Goal: Find specific page/section: Find specific page/section

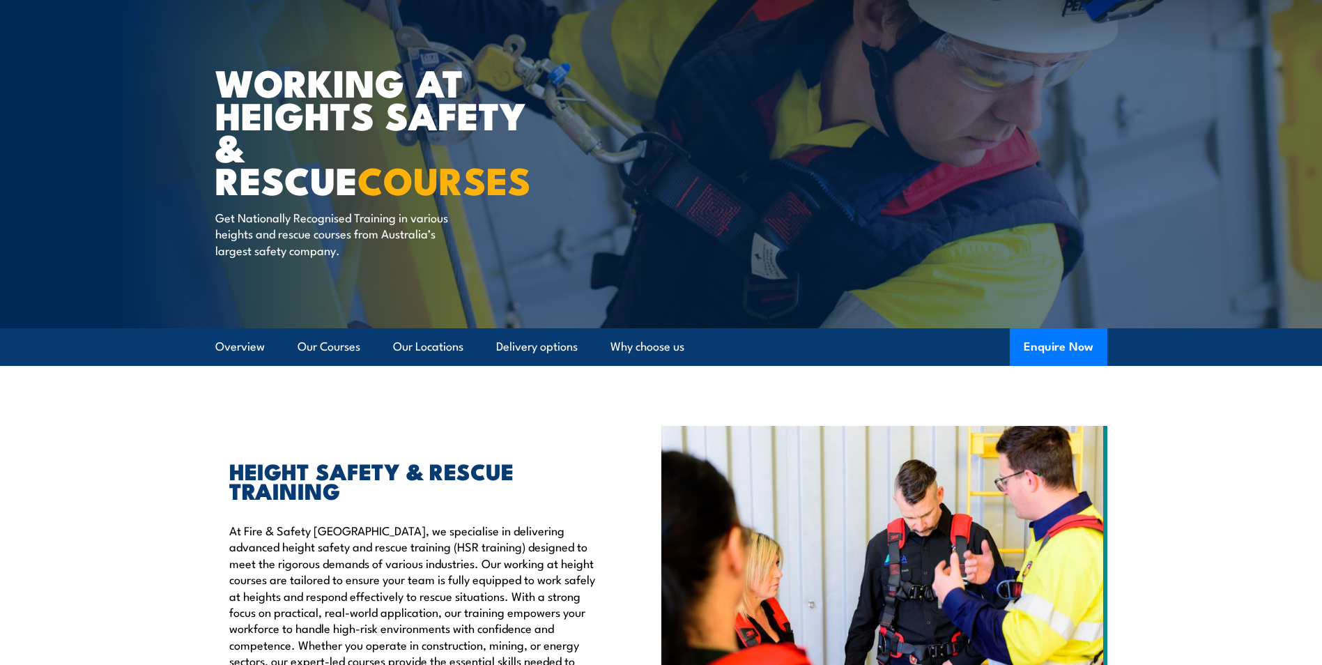
scroll to position [70, 0]
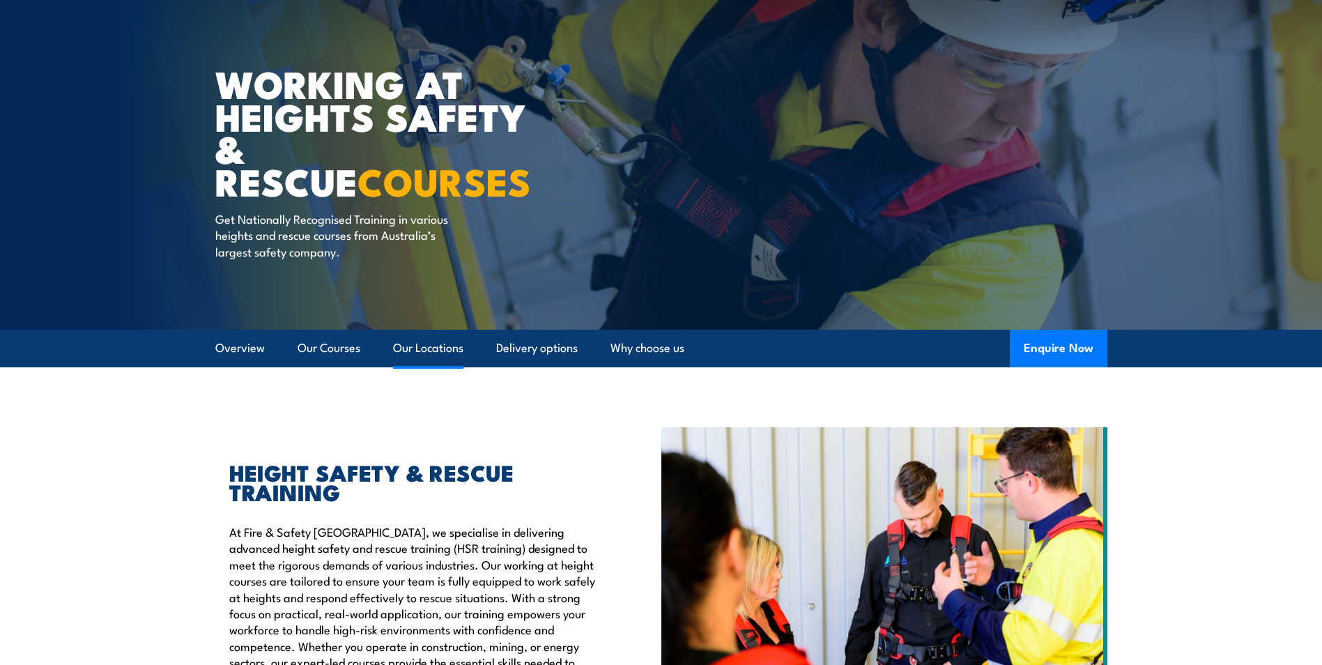
click at [430, 339] on link "Our Locations" at bounding box center [428, 348] width 70 height 37
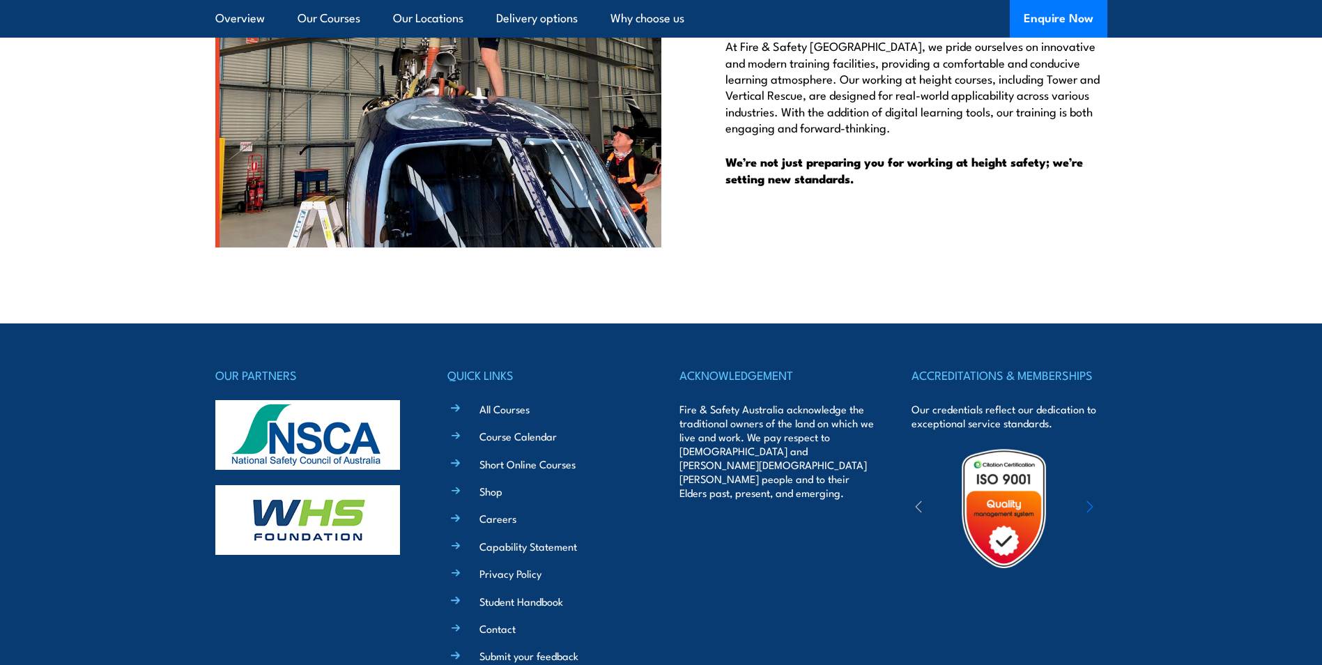
scroll to position [3468, 0]
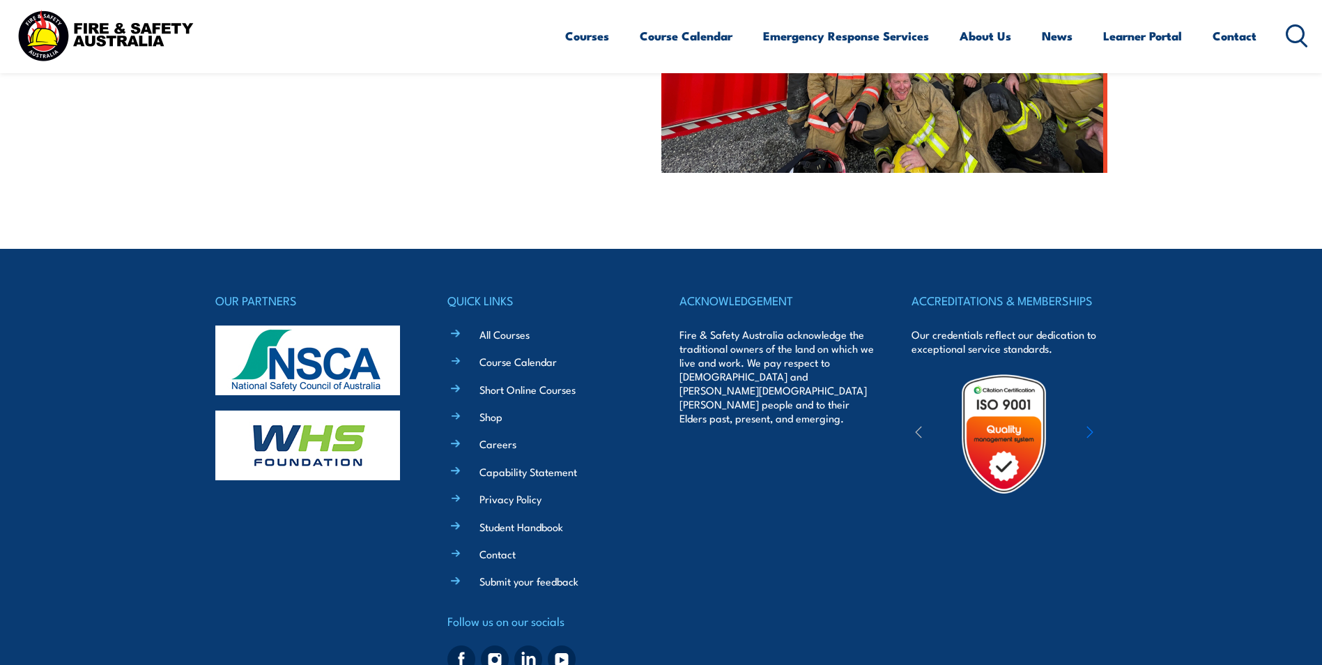
scroll to position [627, 0]
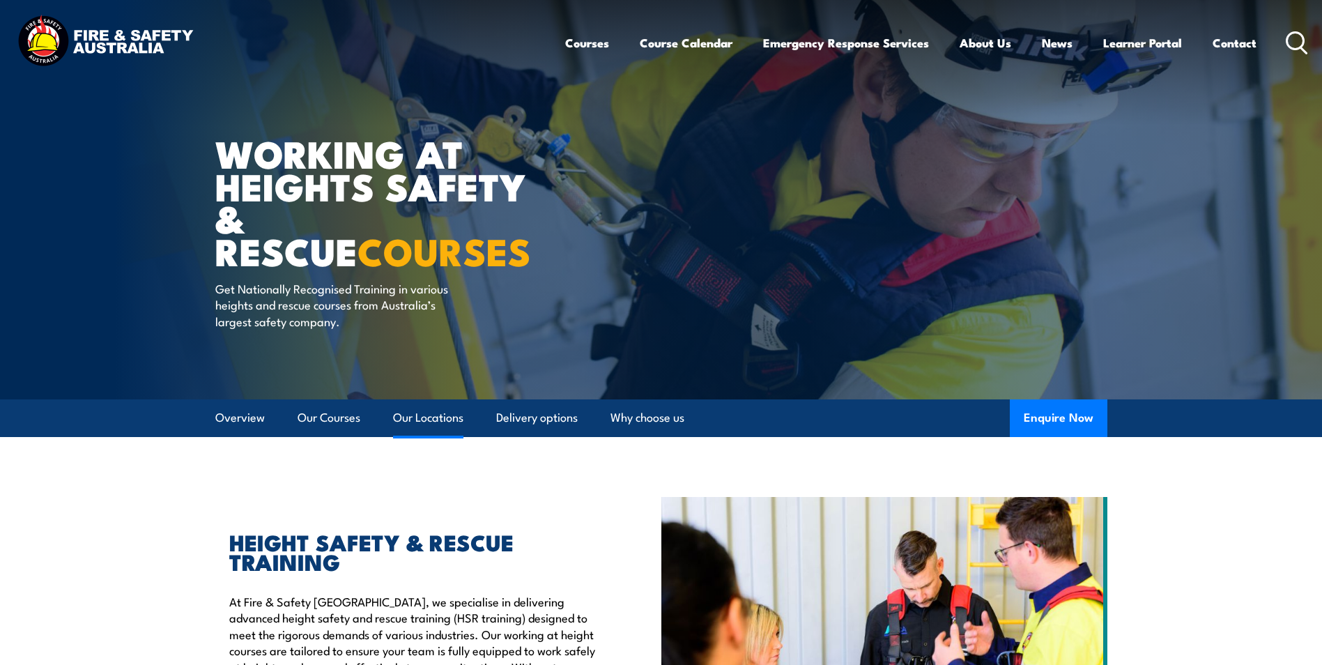
click at [423, 422] on link "Our Locations" at bounding box center [428, 417] width 70 height 37
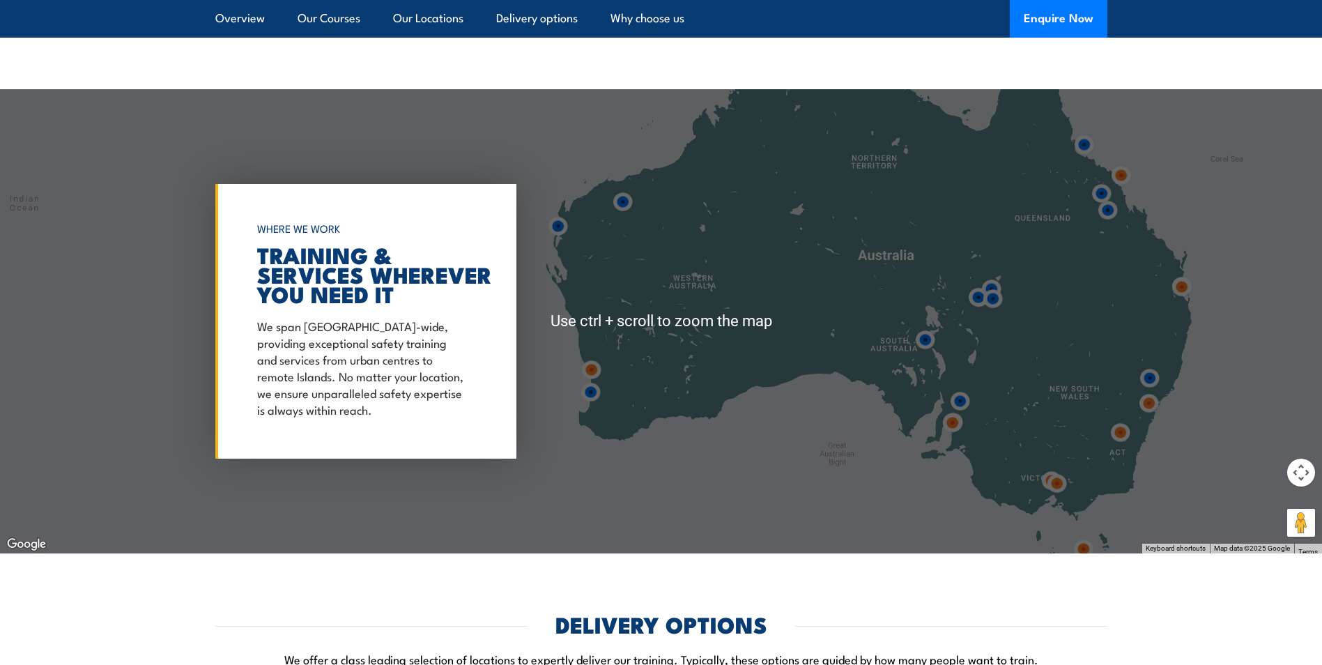
scroll to position [2250, 0]
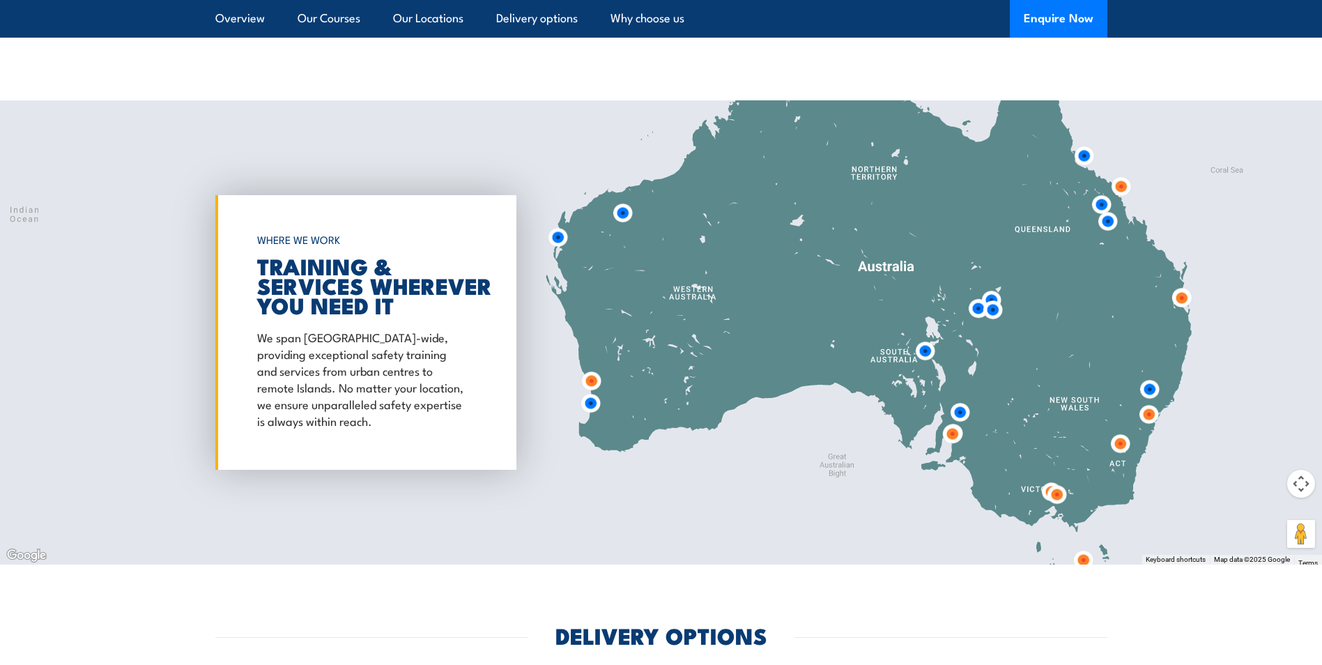
click at [1149, 403] on img at bounding box center [1149, 414] width 26 height 26
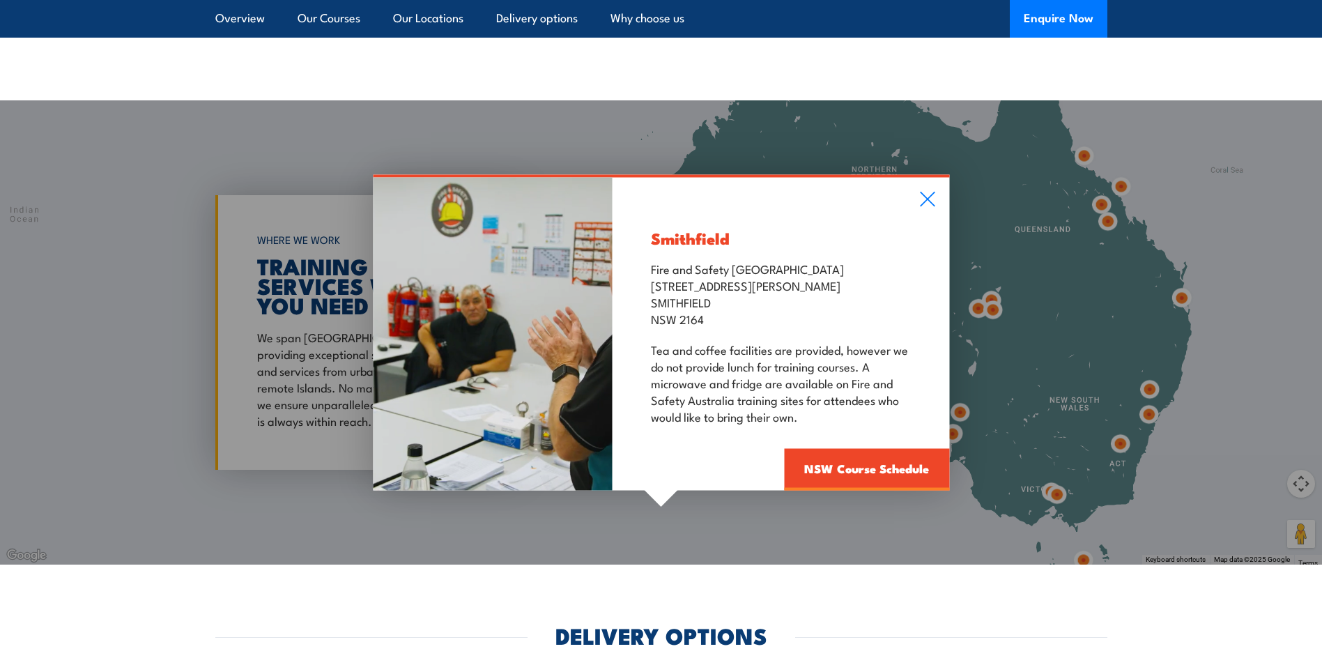
click at [1180, 282] on div "Smithfield Fire and Safety Australia Unit 1, 747 The Horsley Drive SMITHFIELD N…" at bounding box center [661, 332] width 1322 height 464
click at [1179, 282] on div "Smithfield Fire and Safety Australia Unit 1, 747 The Horsley Drive SMITHFIELD N…" at bounding box center [661, 332] width 1322 height 464
drag, startPoint x: 926, startPoint y: 182, endPoint x: 932, endPoint y: 192, distance: 12.2
click at [926, 192] on icon at bounding box center [927, 199] width 16 height 15
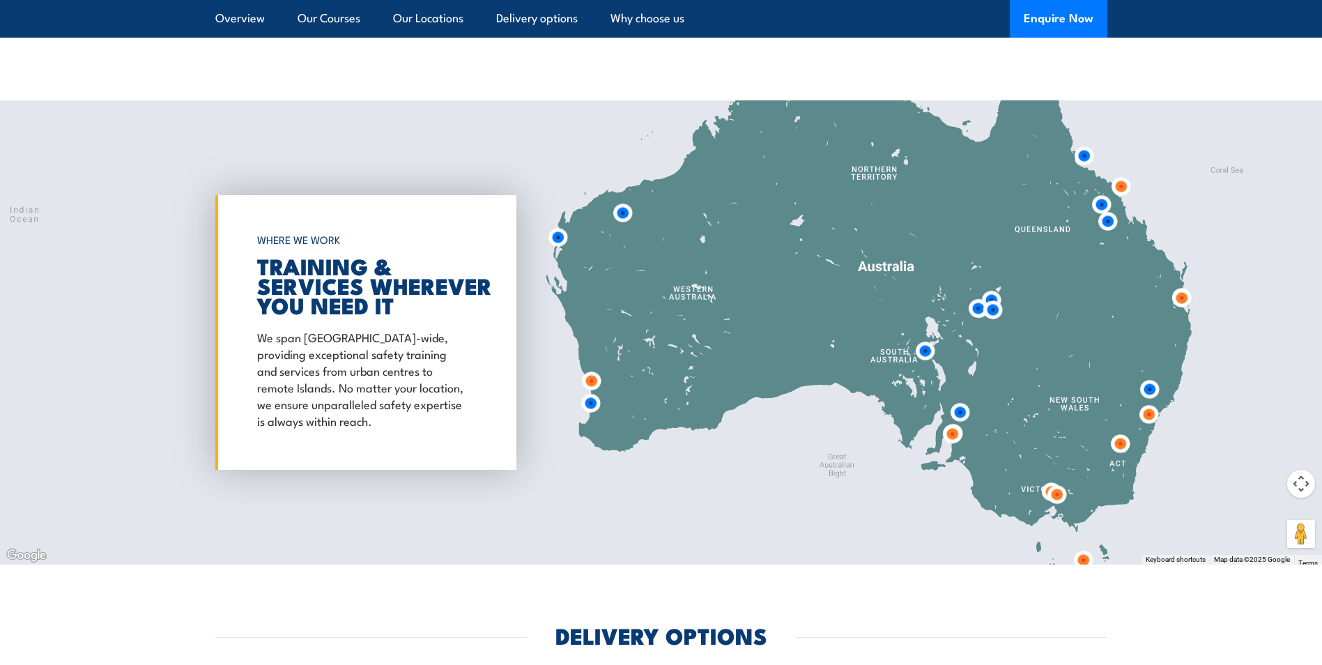
click at [1179, 285] on img at bounding box center [1182, 298] width 26 height 26
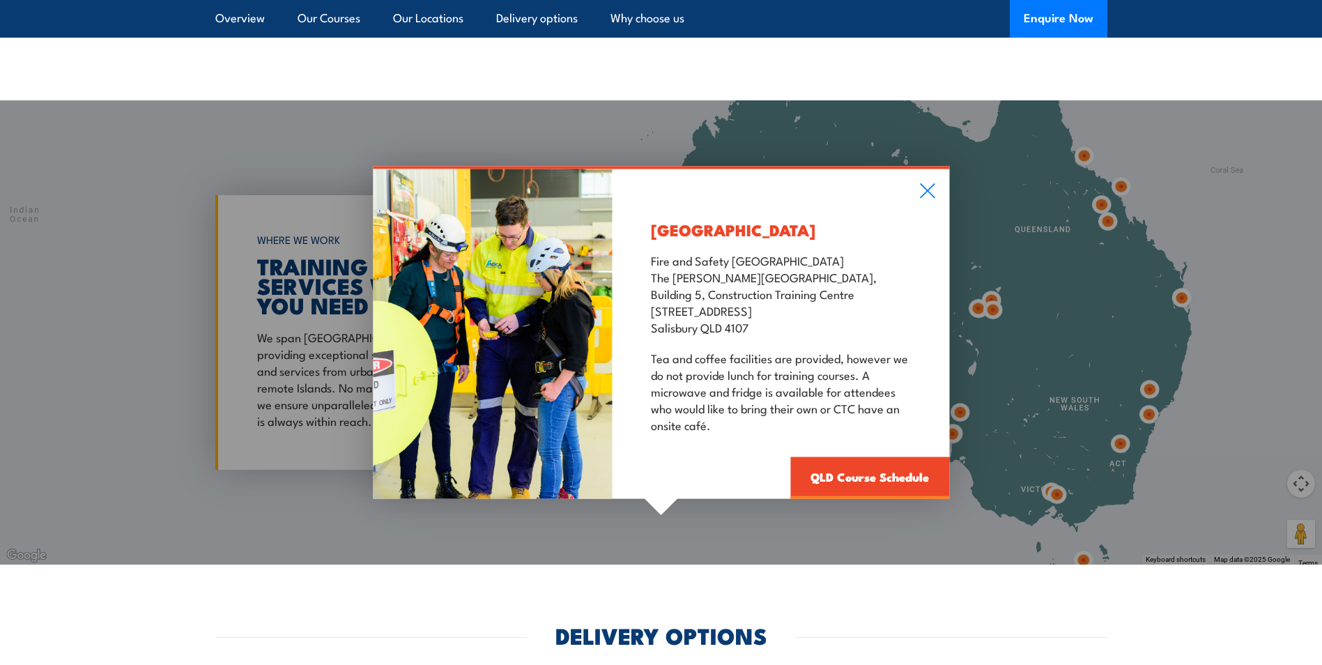
drag, startPoint x: 930, startPoint y: 175, endPoint x: 935, endPoint y: 182, distance: 8.9
click at [930, 183] on icon at bounding box center [927, 190] width 16 height 15
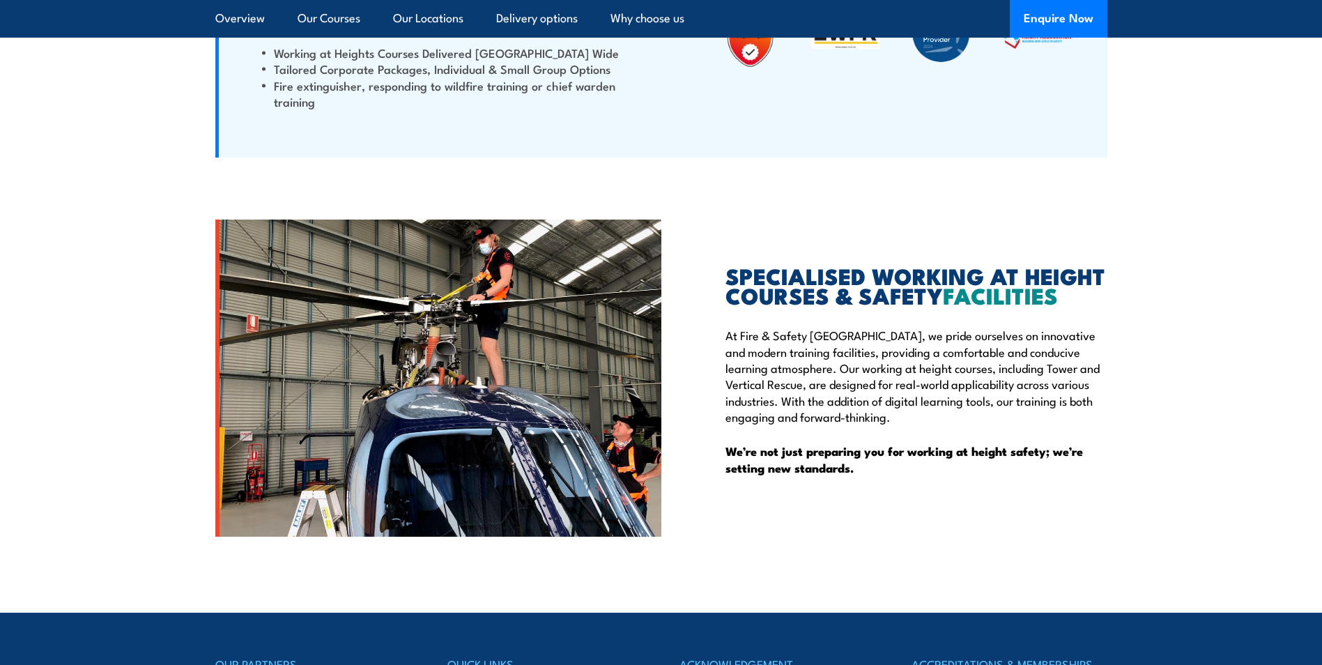
scroll to position [3504, 0]
